Goal: Transaction & Acquisition: Purchase product/service

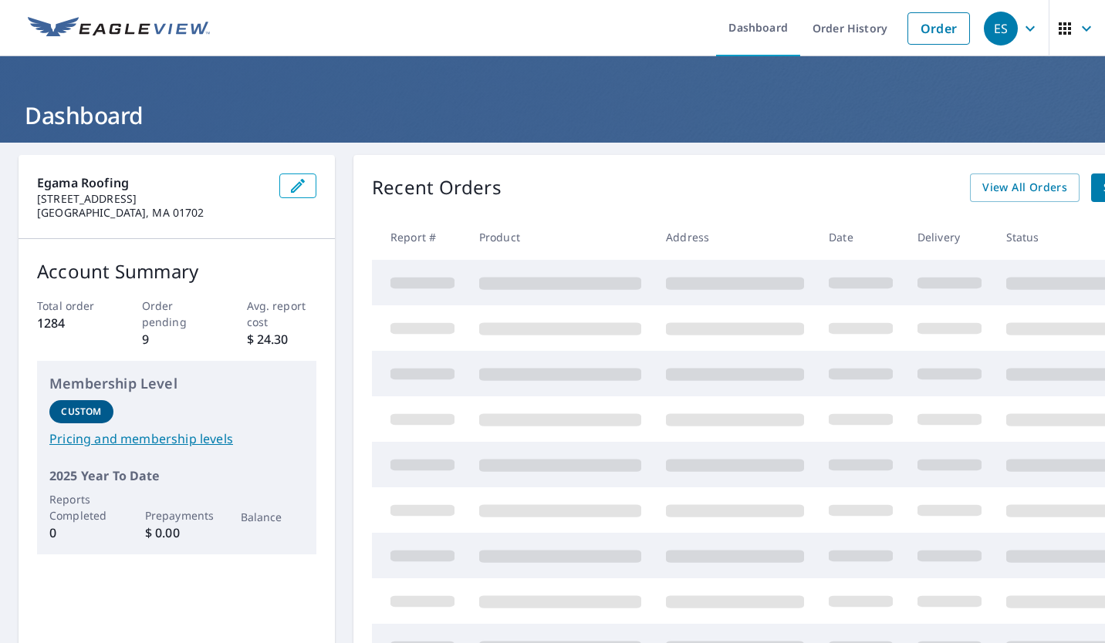
click at [928, 23] on link "Order" at bounding box center [938, 28] width 62 height 32
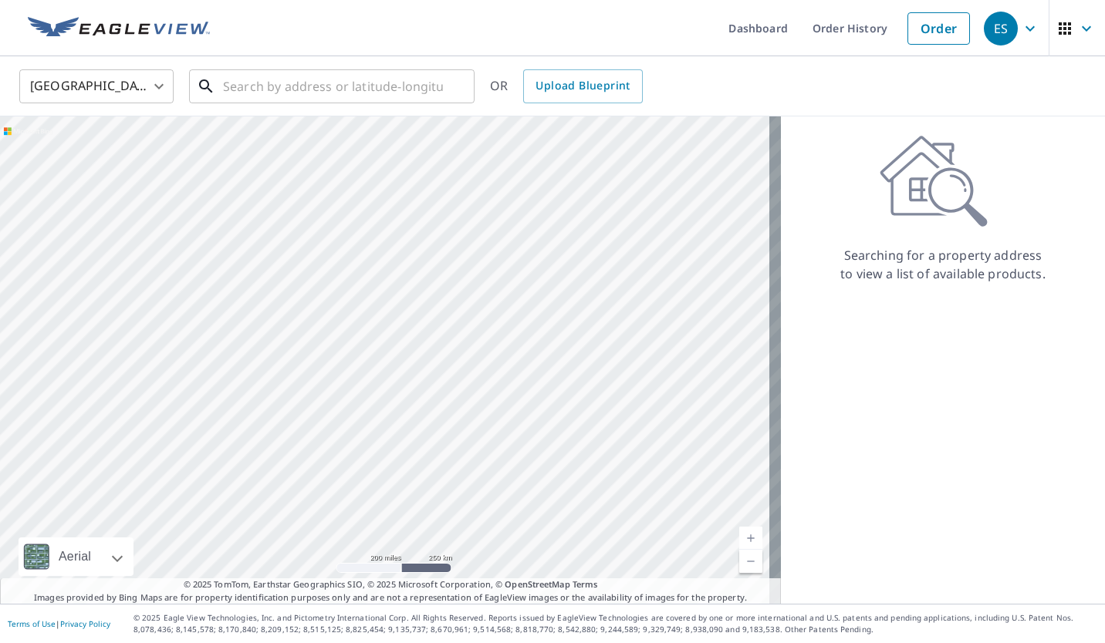
click at [259, 86] on input "text" at bounding box center [333, 86] width 220 height 43
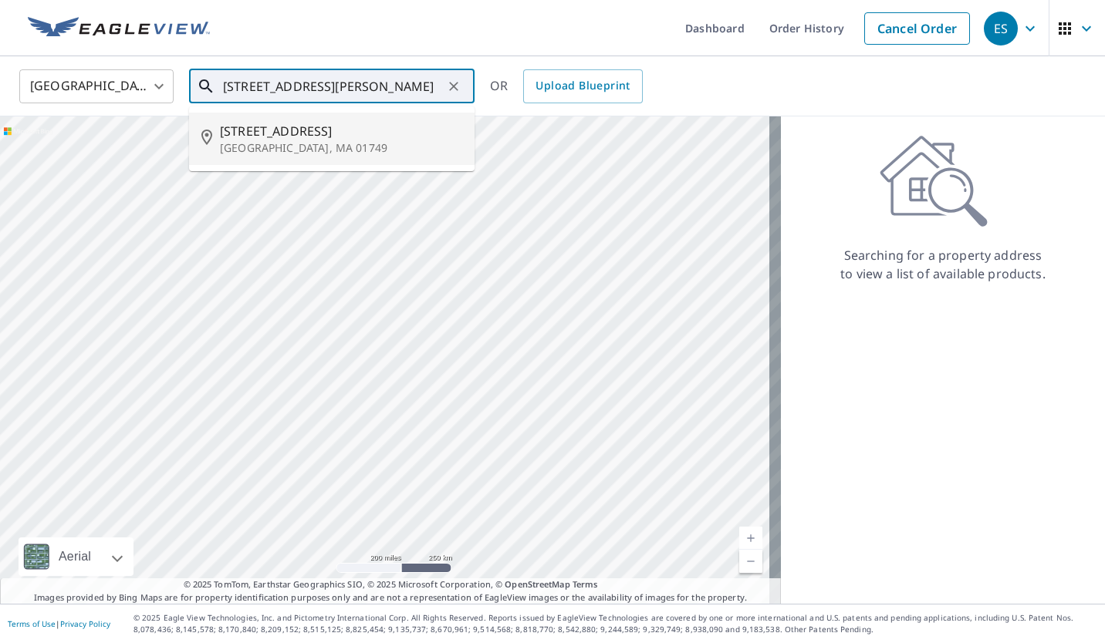
click at [264, 134] on span "[STREET_ADDRESS]" at bounding box center [341, 131] width 242 height 19
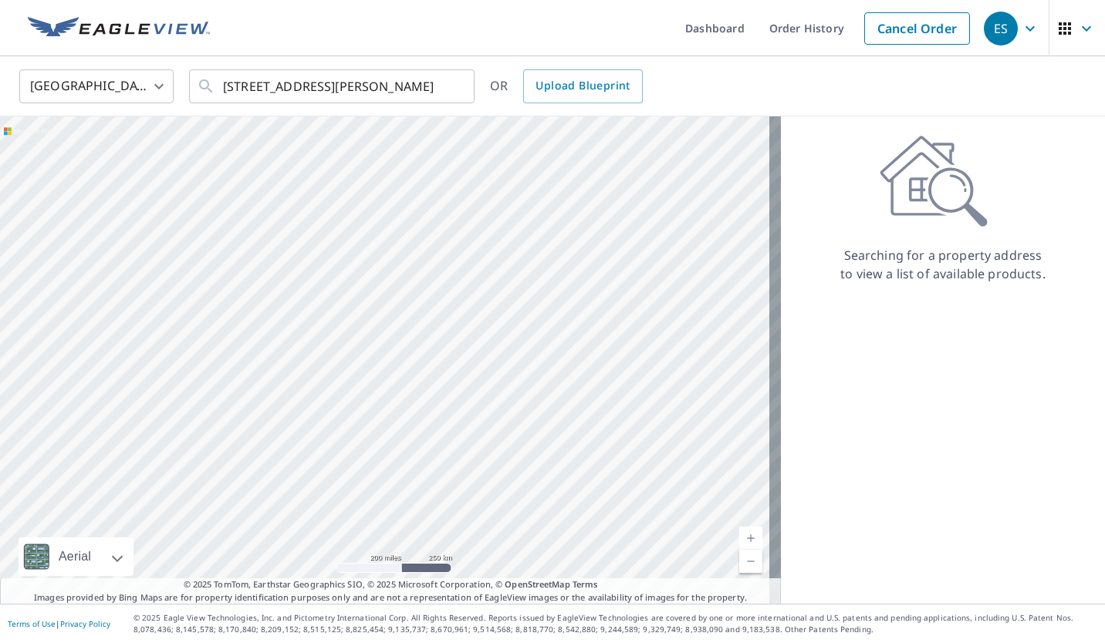
type input "[STREET_ADDRESS]"
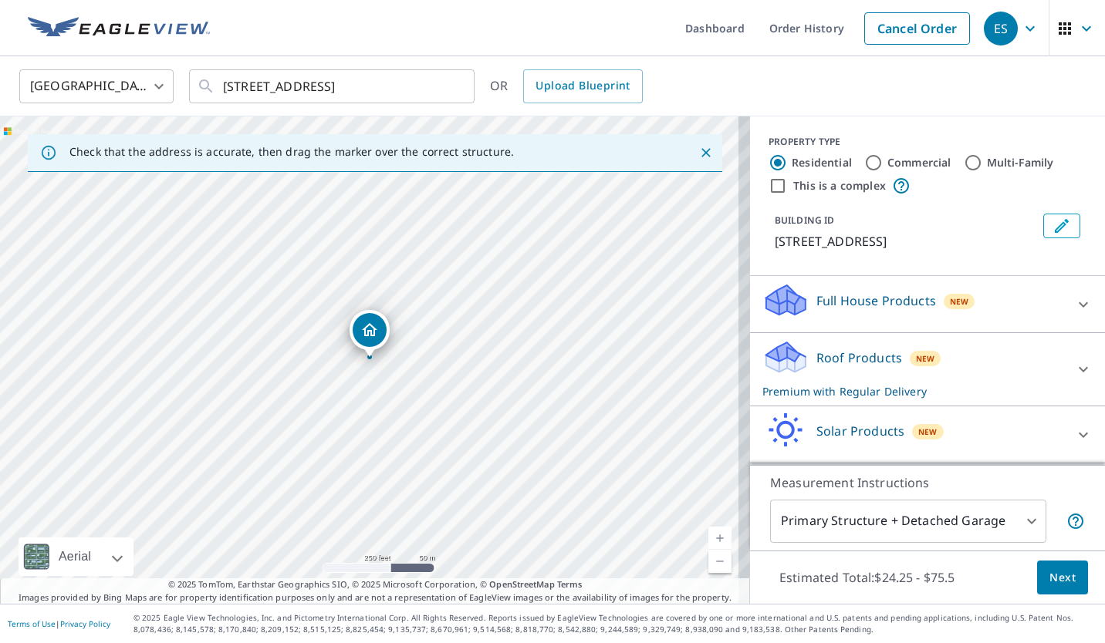
click at [869, 358] on p "Roof Products" at bounding box center [859, 358] width 86 height 19
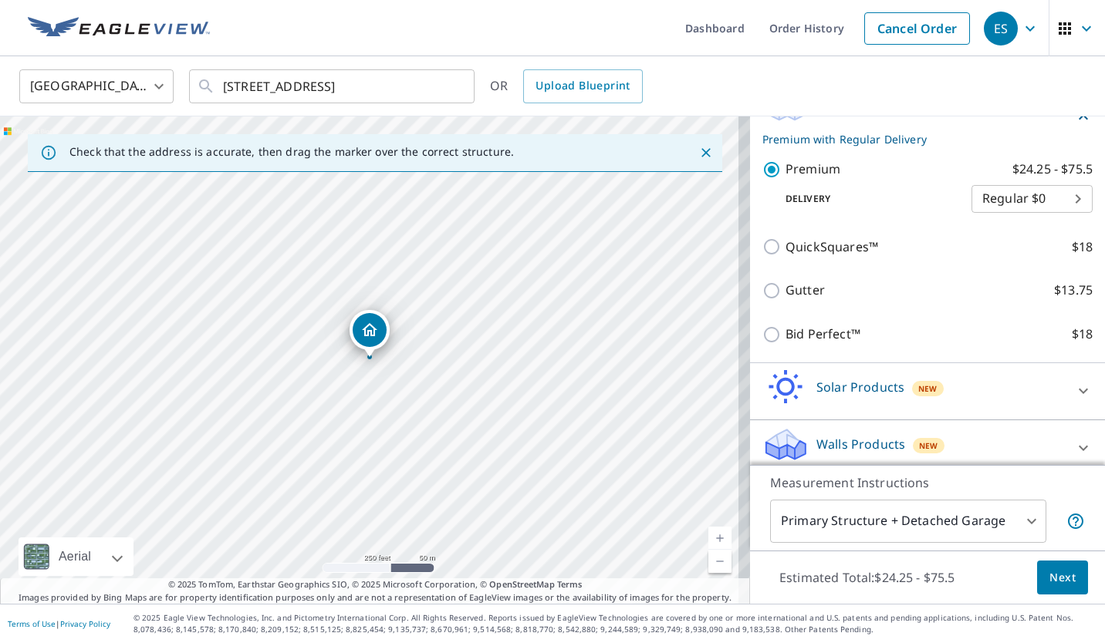
scroll to position [266, 0]
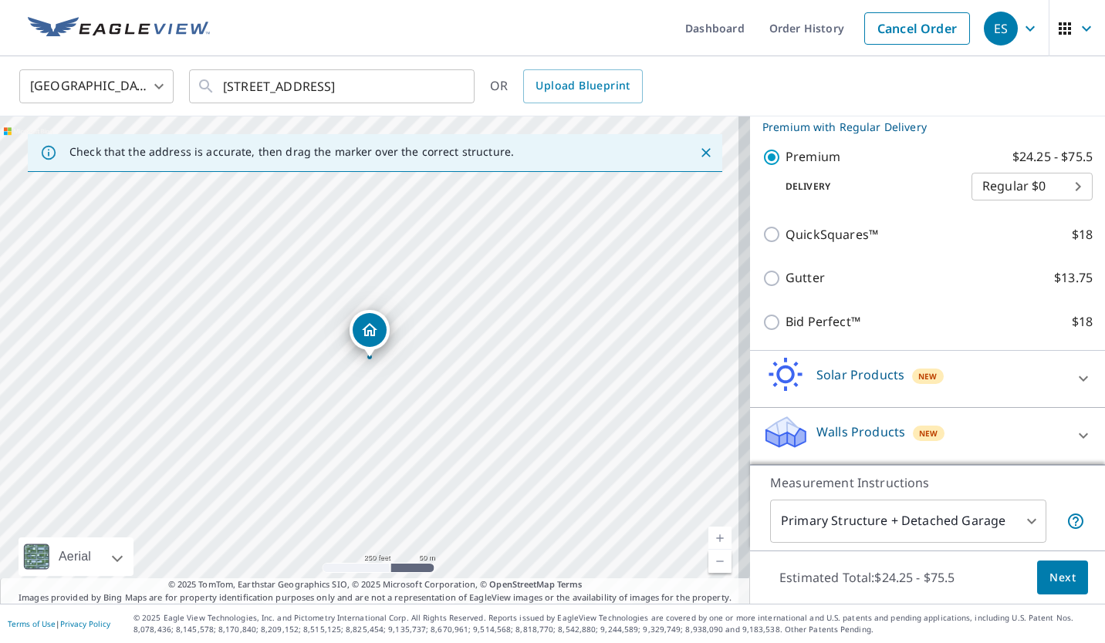
click at [1017, 518] on body "ES ES Dashboard Order History Cancel Order ES [GEOGRAPHIC_DATA] [GEOGRAPHIC_DAT…" at bounding box center [552, 321] width 1105 height 643
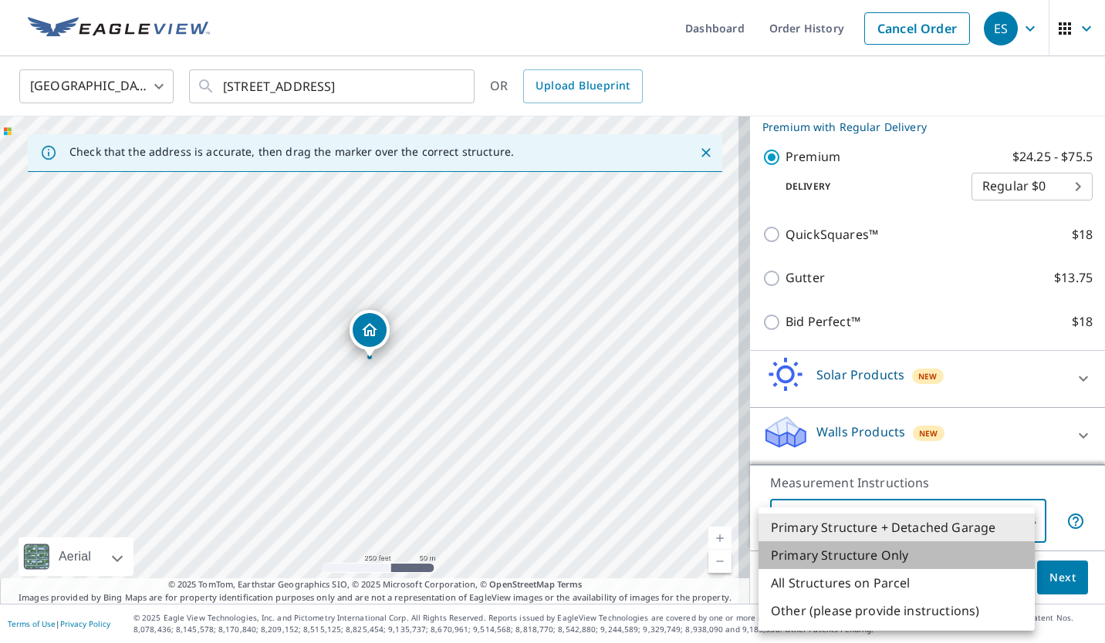
click at [895, 555] on li "Primary Structure Only" at bounding box center [896, 555] width 276 height 28
type input "2"
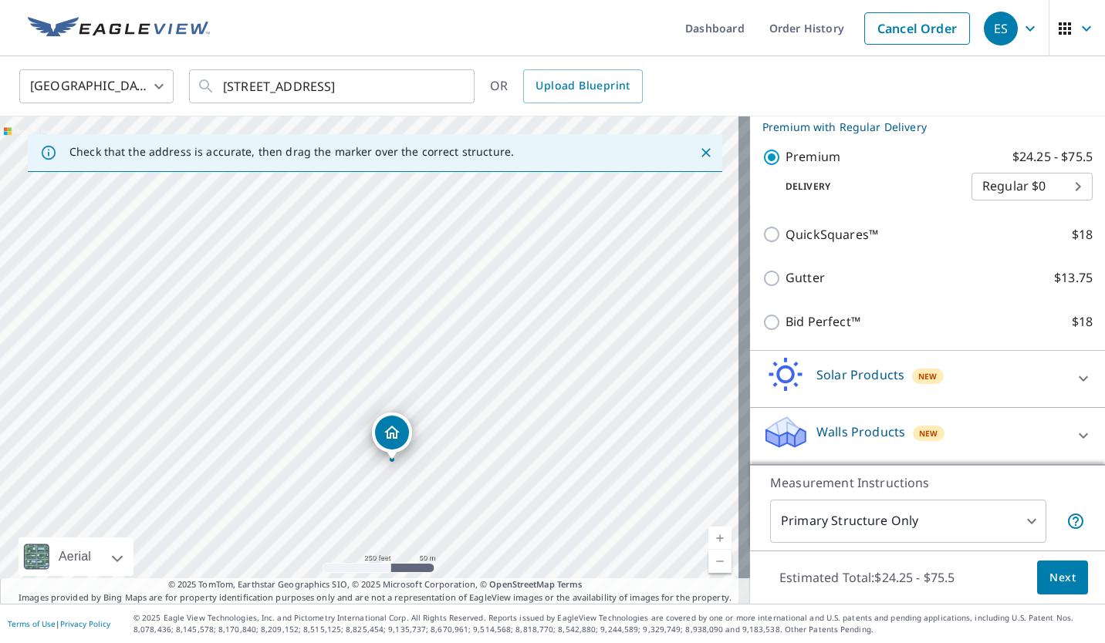
click at [708, 538] on link "Current Level 17, Zoom In" at bounding box center [719, 538] width 23 height 23
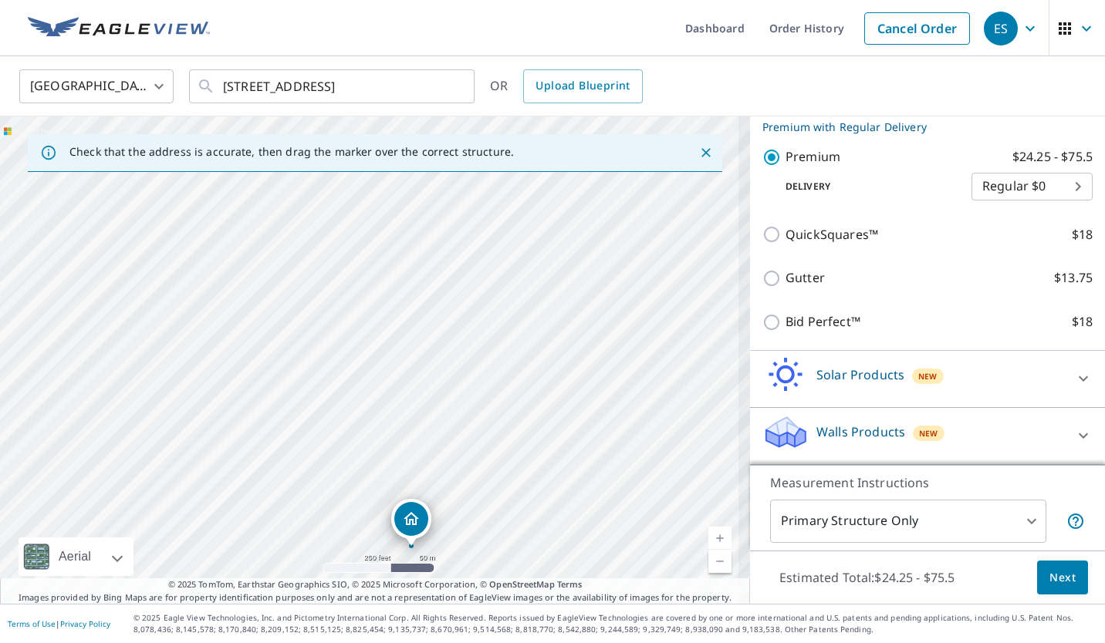
click at [708, 538] on link "Current Level 17, Zoom In" at bounding box center [719, 538] width 23 height 23
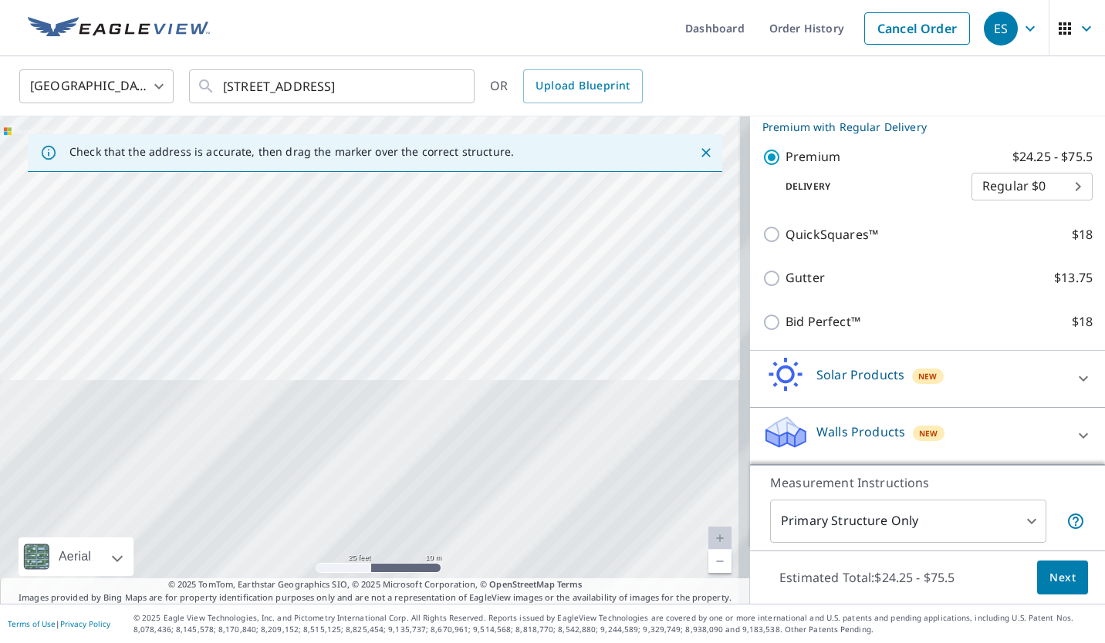
drag, startPoint x: 585, startPoint y: 490, endPoint x: 504, endPoint y: 76, distance: 422.0
click at [504, 76] on div "United States [GEOGRAPHIC_DATA] ​ [STREET_ADDRESS] ​ OR Upload Blueprint Check …" at bounding box center [552, 330] width 1105 height 548
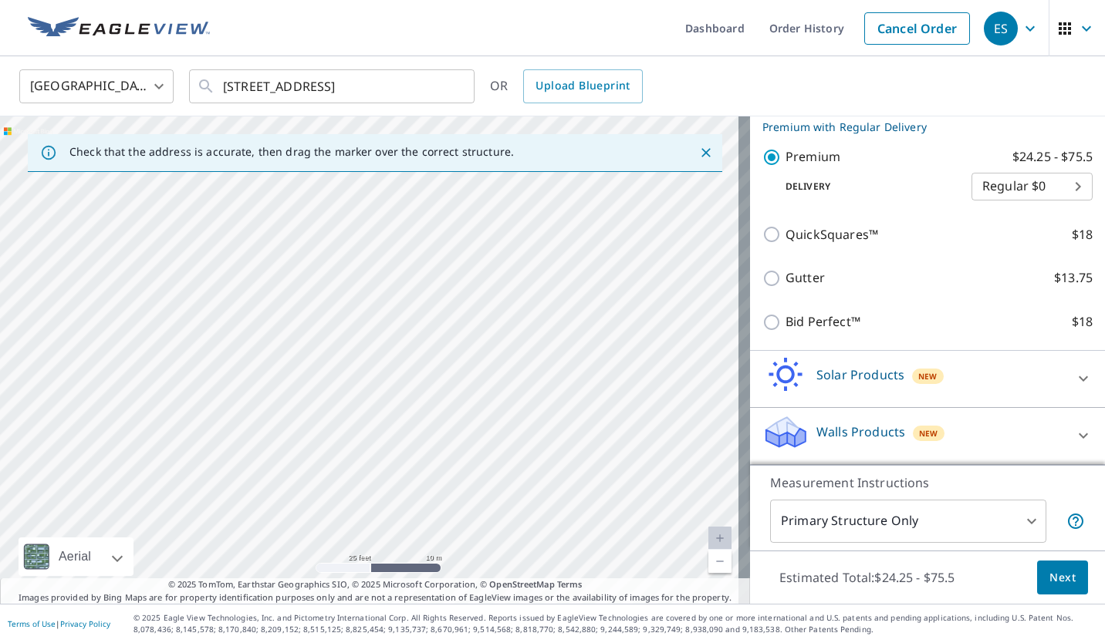
drag, startPoint x: 514, startPoint y: 478, endPoint x: 497, endPoint y: 85, distance: 393.7
click at [496, 85] on div "United States [GEOGRAPHIC_DATA] ​ [STREET_ADDRESS] ​ OR Upload Blueprint Check …" at bounding box center [552, 330] width 1105 height 548
click at [1049, 572] on span "Next" at bounding box center [1062, 577] width 26 height 19
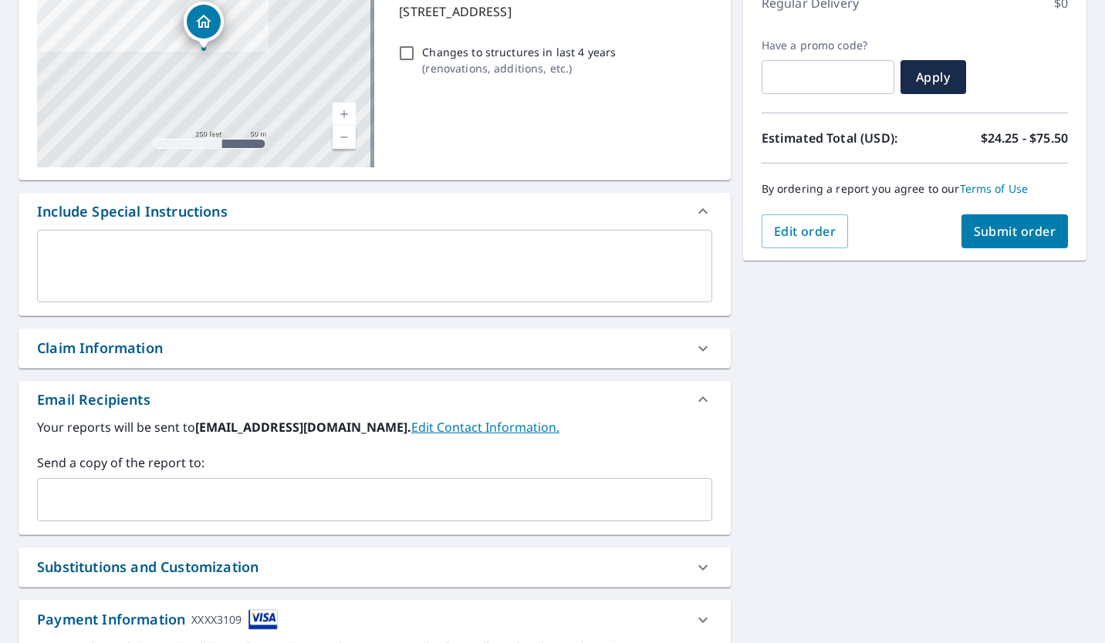
scroll to position [328, 0]
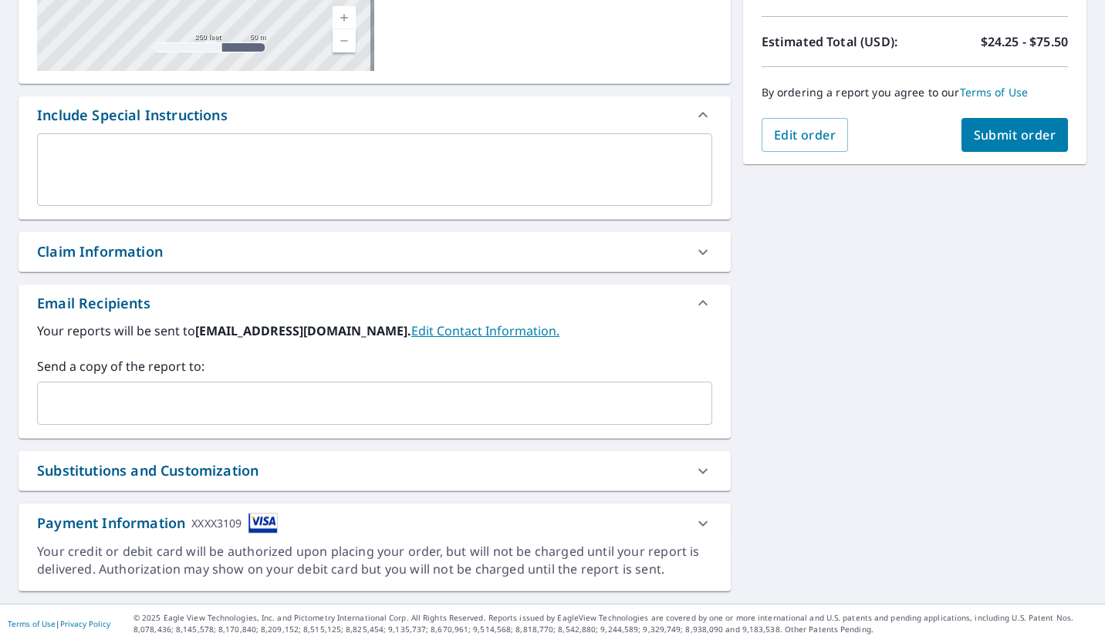
click at [87, 391] on input "text" at bounding box center [363, 403] width 638 height 29
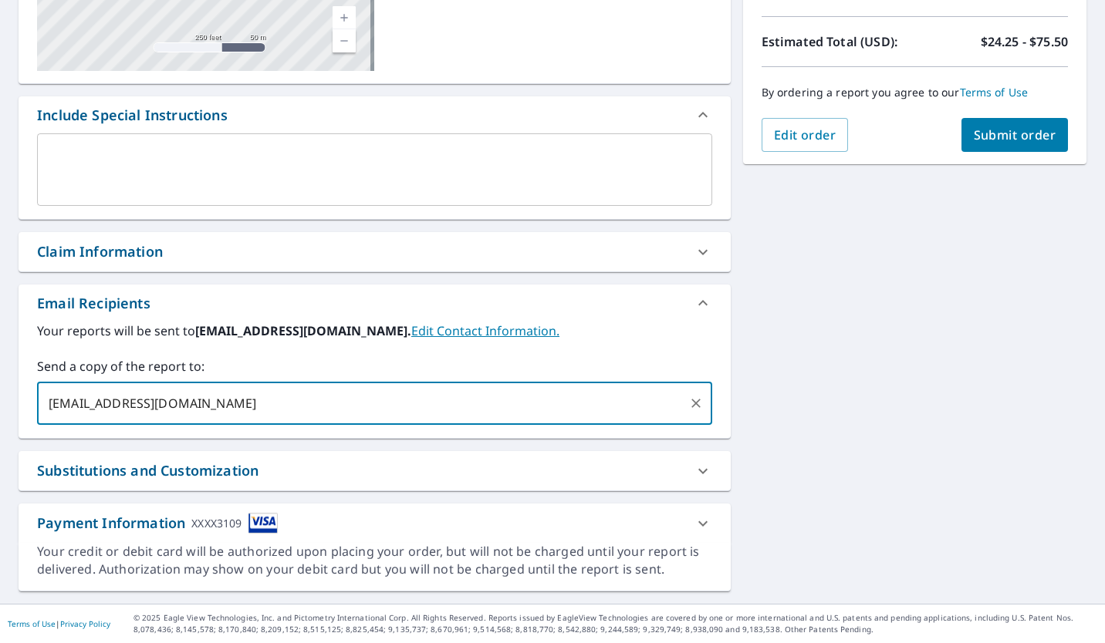
type input "[EMAIL_ADDRESS][DOMAIN_NAME]"
click at [1024, 139] on span "Submit order" at bounding box center [1014, 134] width 83 height 17
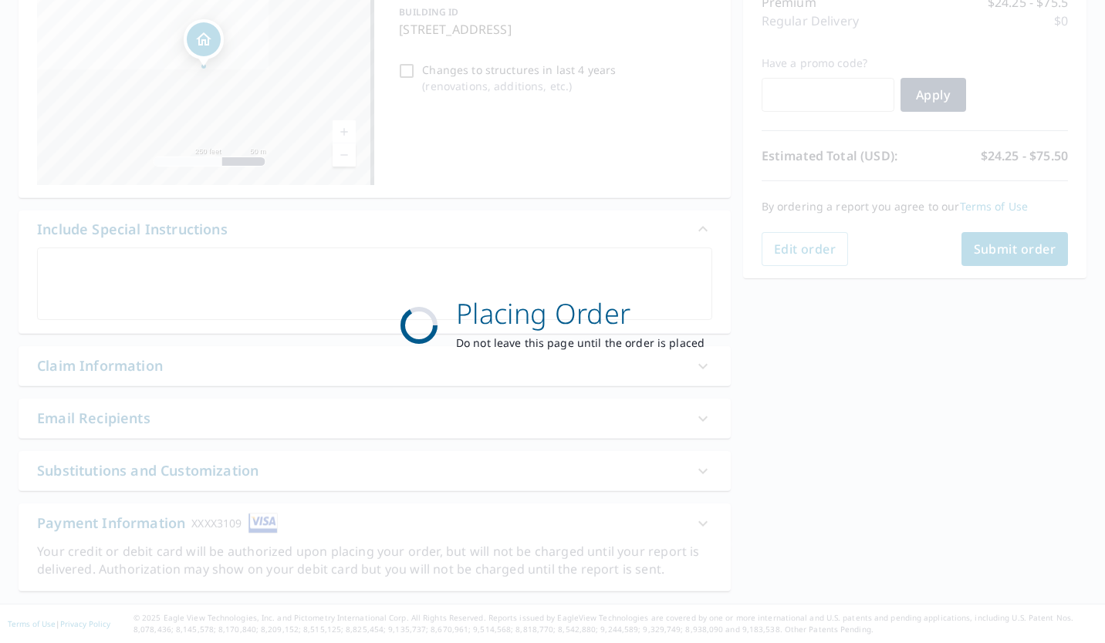
scroll to position [214, 0]
